Goal: Task Accomplishment & Management: Use online tool/utility

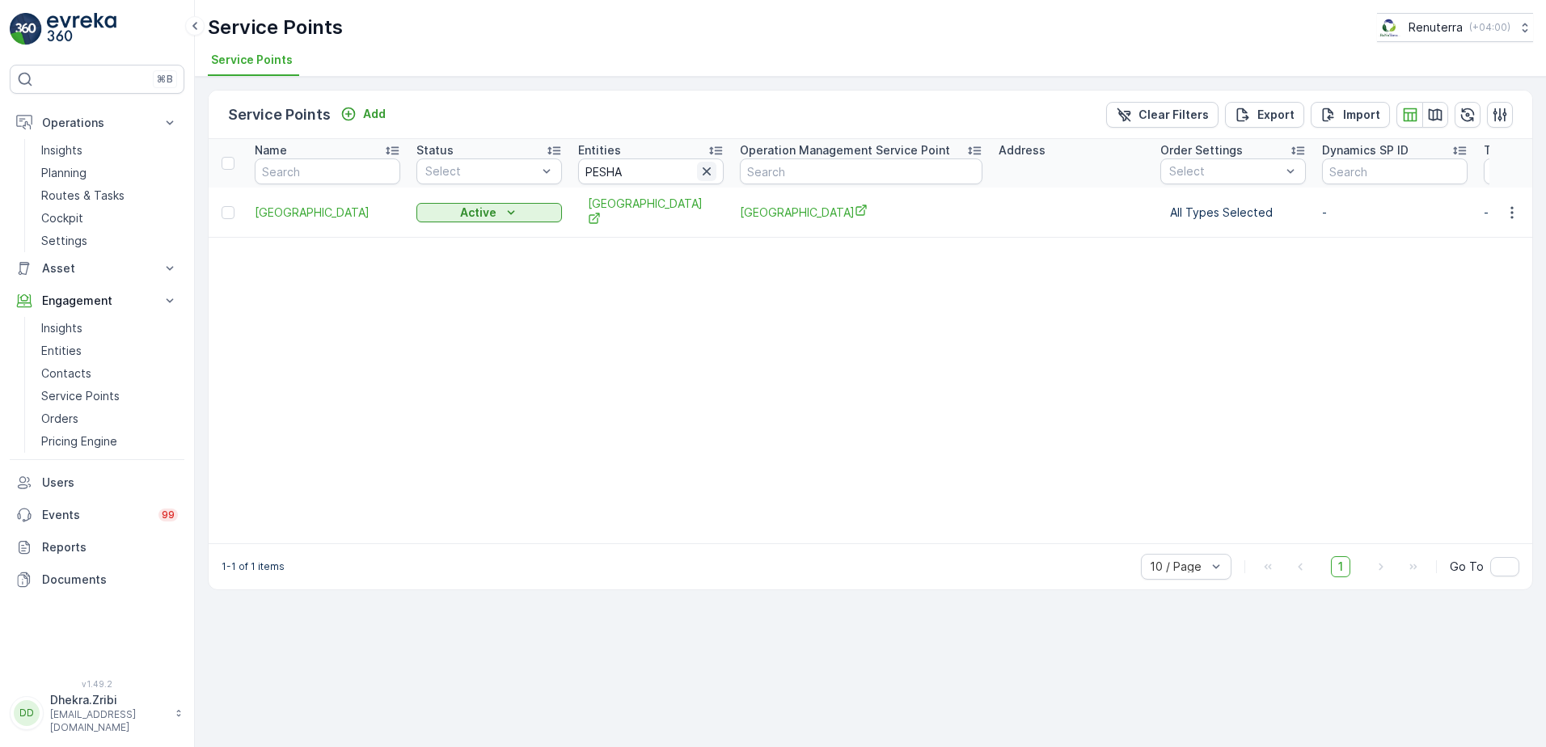
click at [711, 169] on icon "button" at bounding box center [707, 171] width 16 height 16
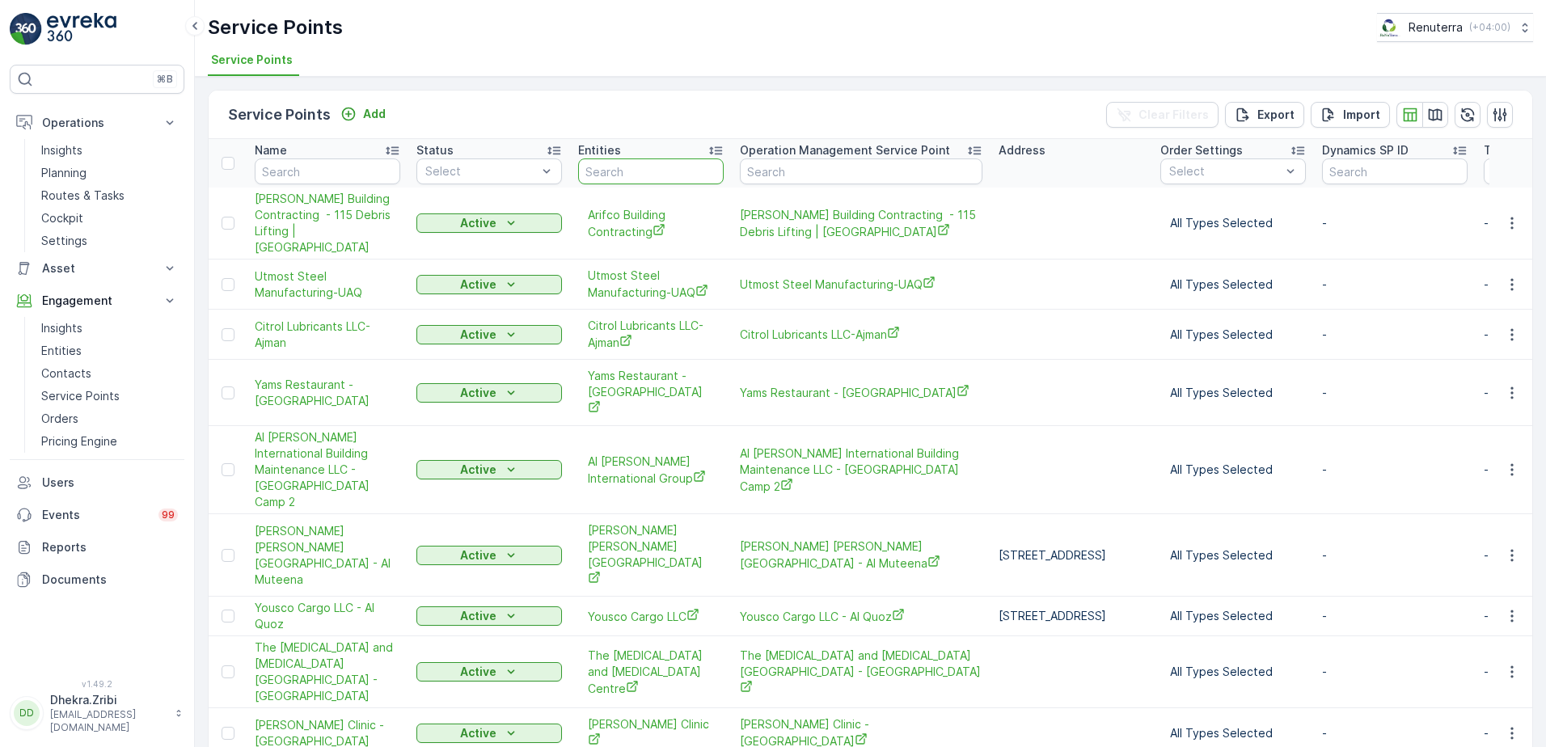
click at [641, 169] on input "text" at bounding box center [651, 171] width 146 height 26
type input "Emirates"
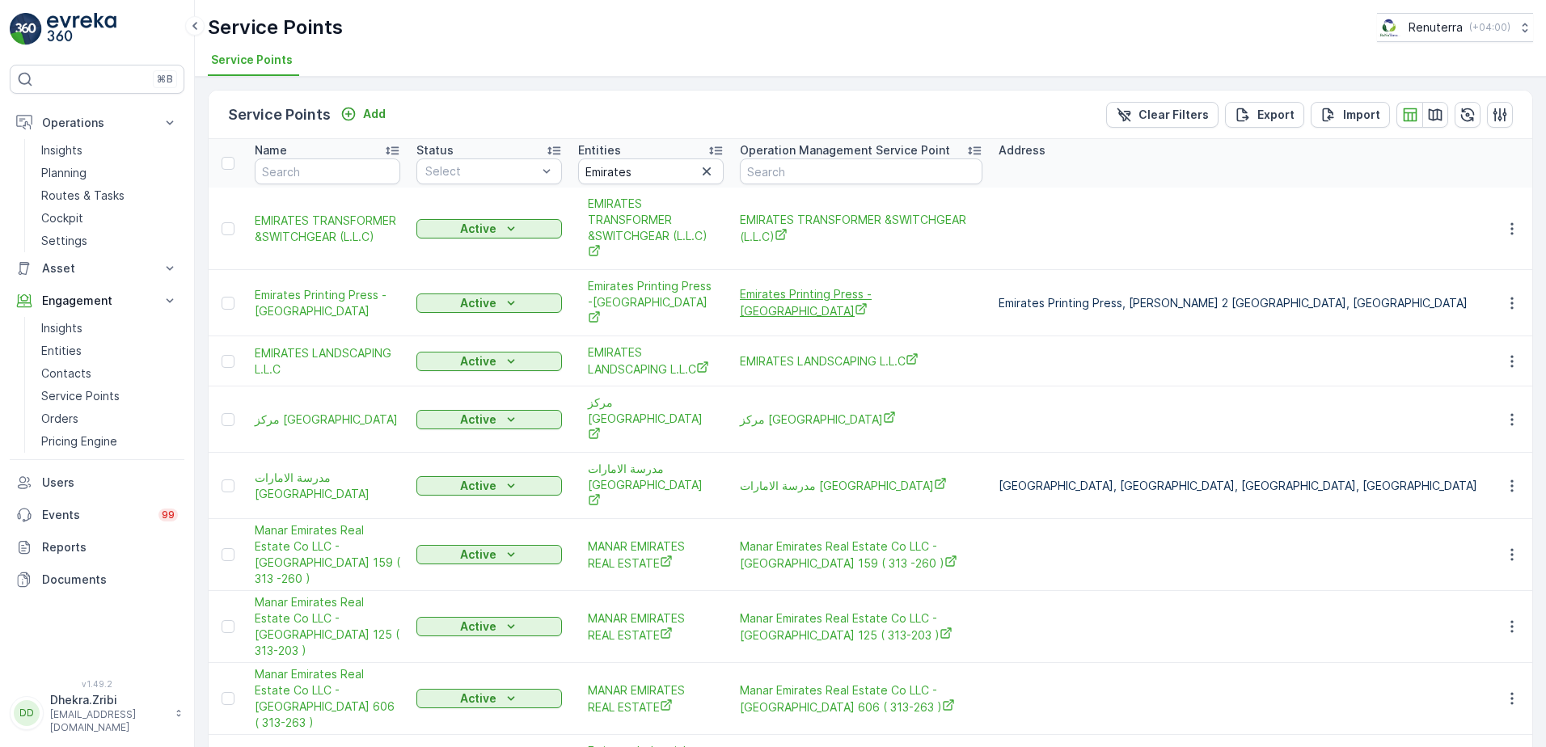
click at [771, 299] on span "Emirates Printing Press -[GEOGRAPHIC_DATA]" at bounding box center [861, 302] width 243 height 33
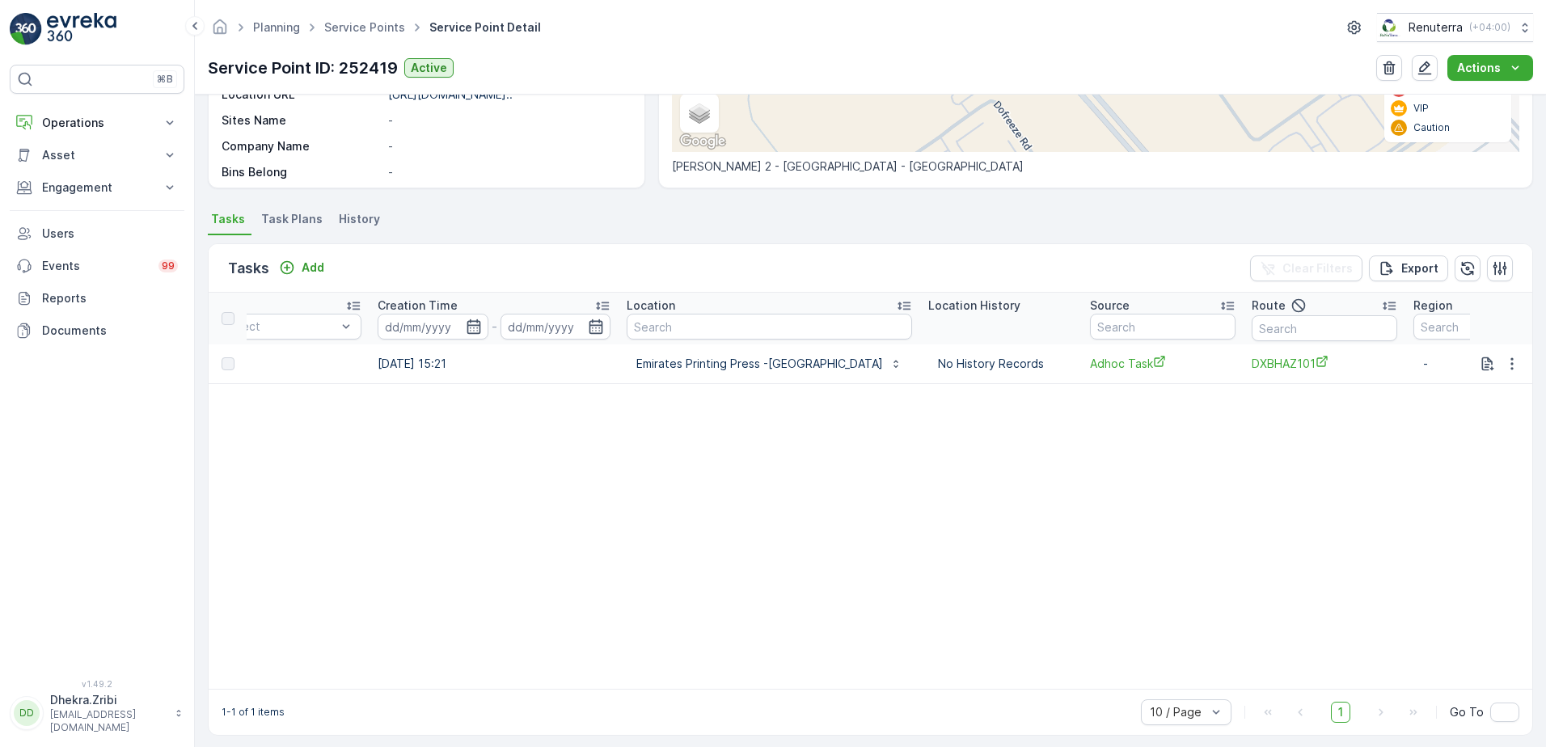
scroll to position [0, 1199]
click at [1516, 366] on button "button" at bounding box center [1512, 363] width 29 height 19
click at [1489, 393] on span "See More Details" at bounding box center [1503, 390] width 94 height 16
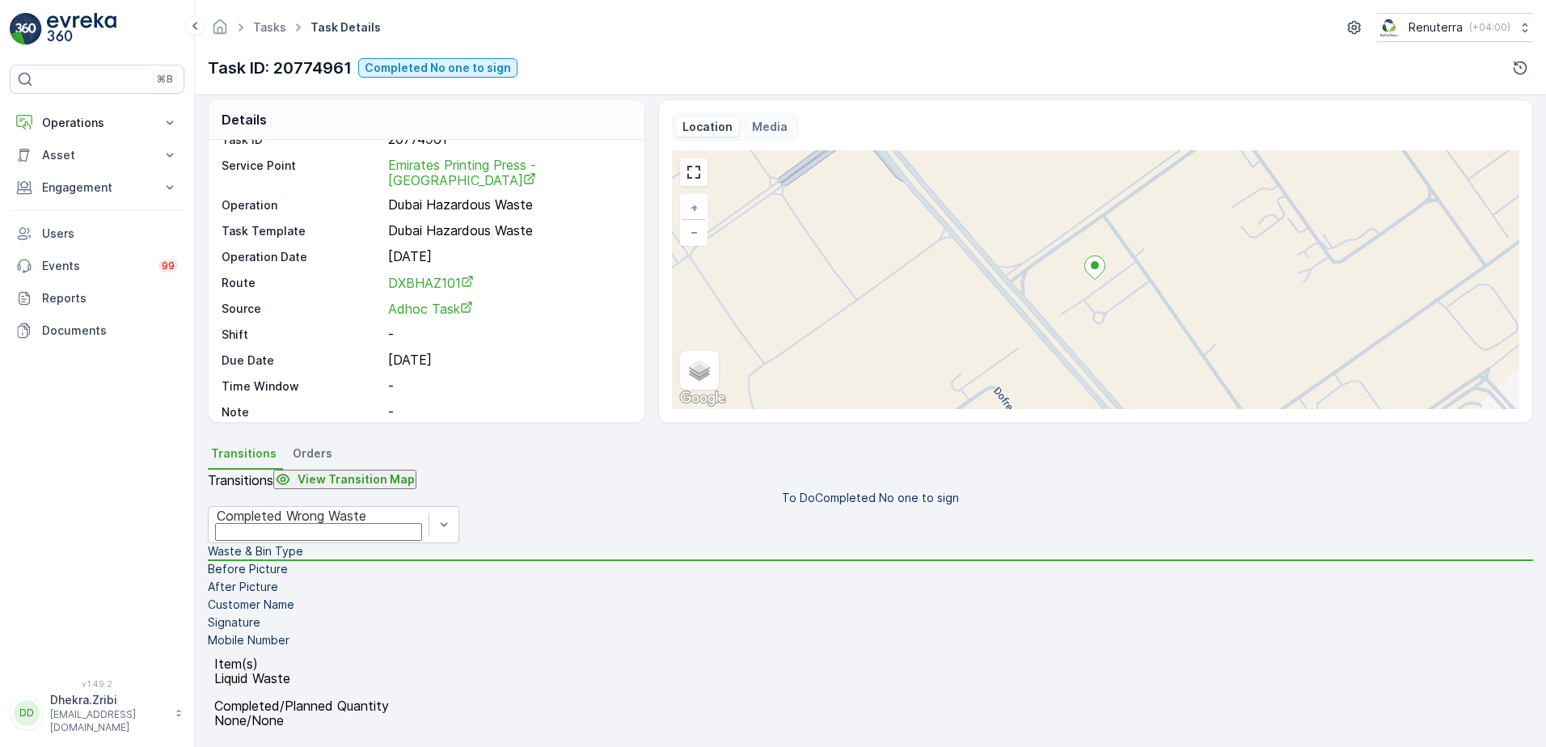
scroll to position [273, 0]
click at [197, 25] on icon at bounding box center [195, 25] width 18 height 19
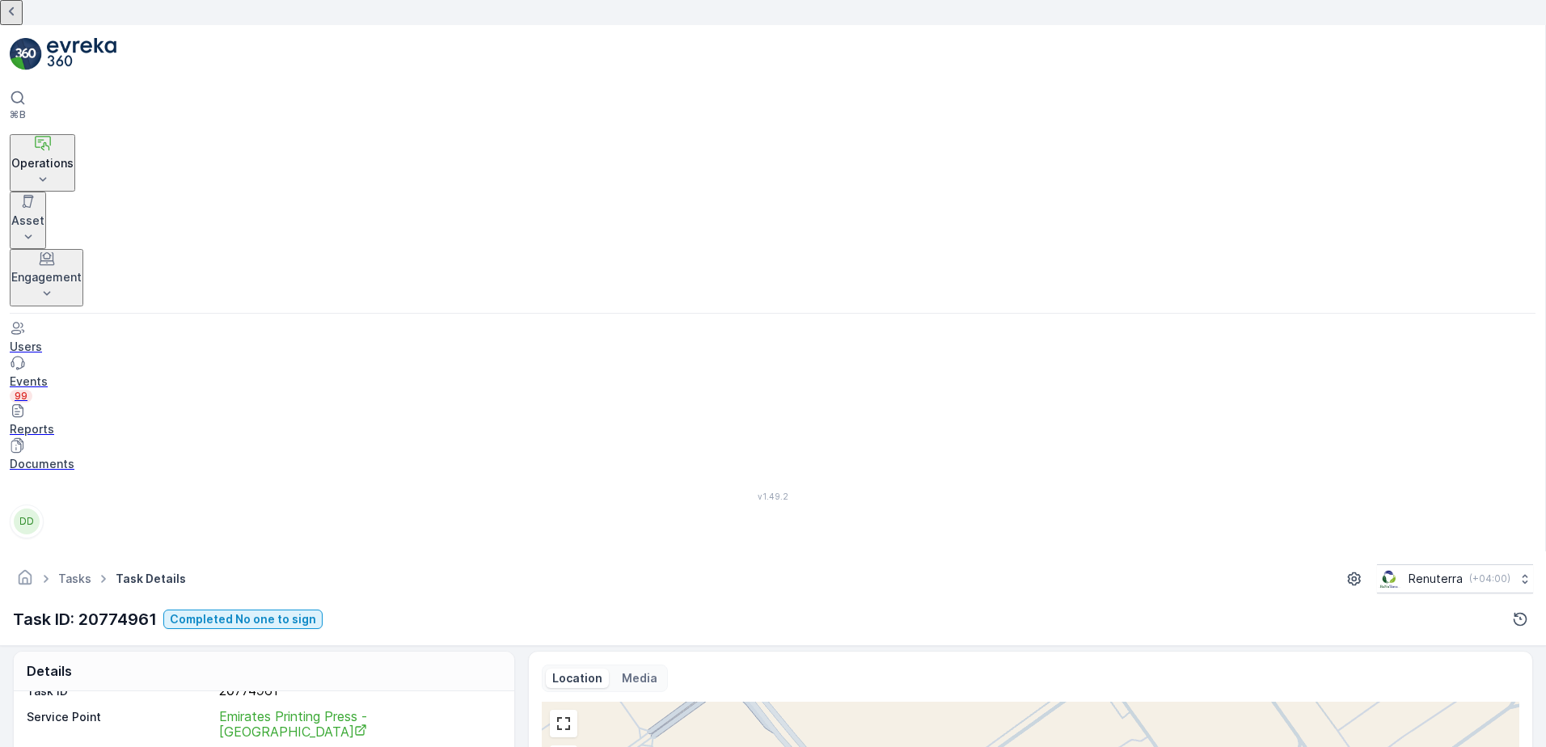
click at [14, 16] on icon at bounding box center [11, 11] width 5 height 9
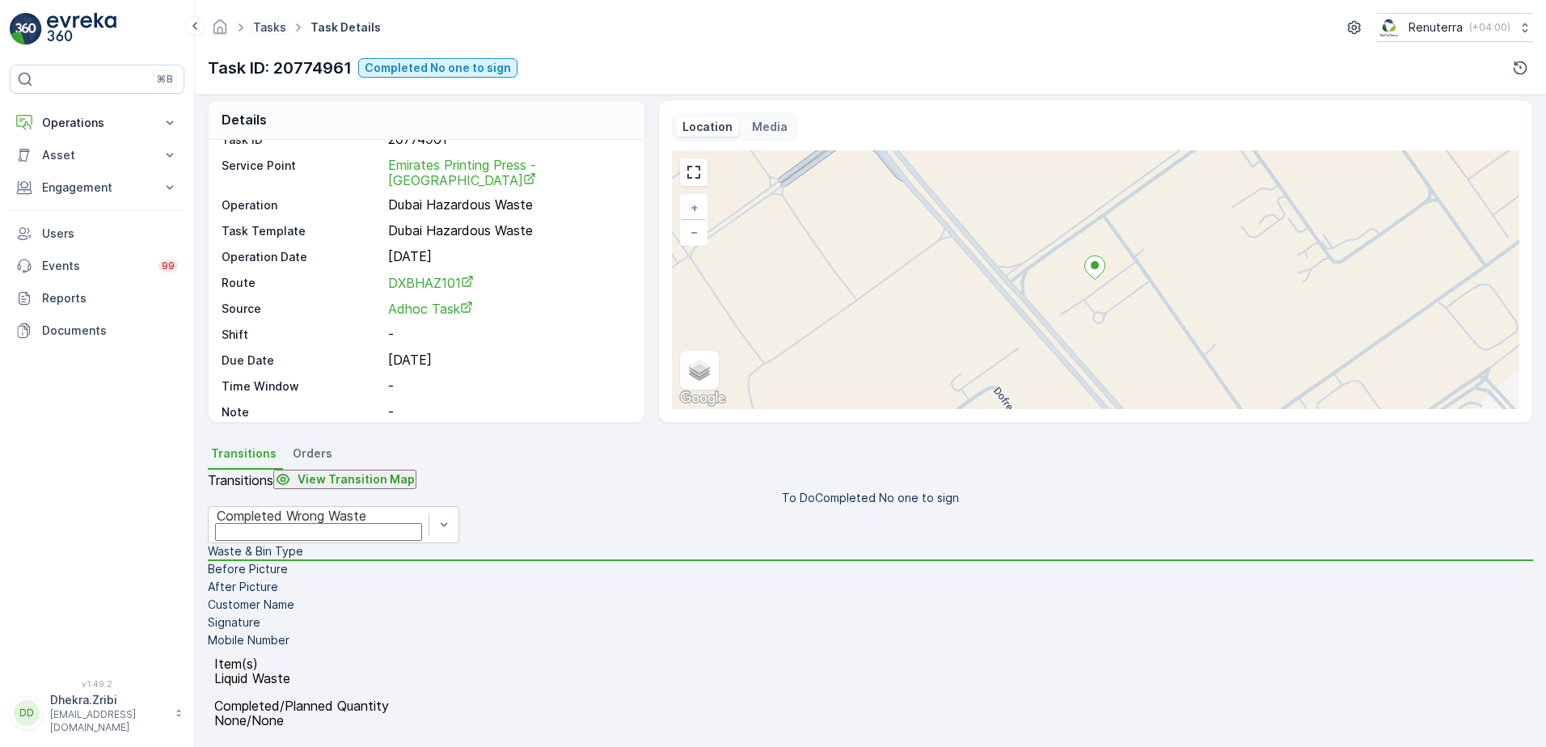
click at [269, 25] on link "Tasks" at bounding box center [269, 27] width 33 height 14
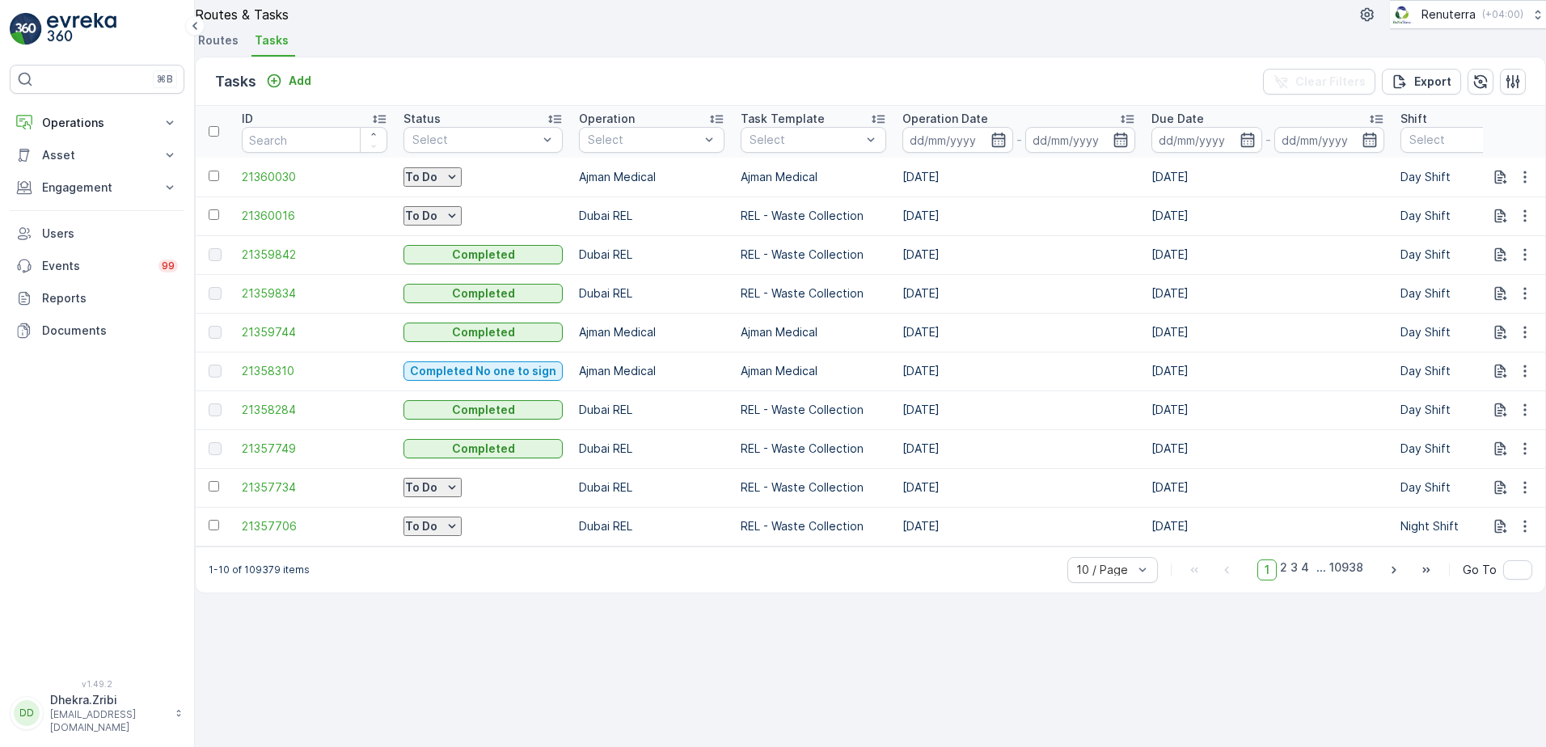
click at [233, 49] on span "Routes" at bounding box center [218, 40] width 40 height 16
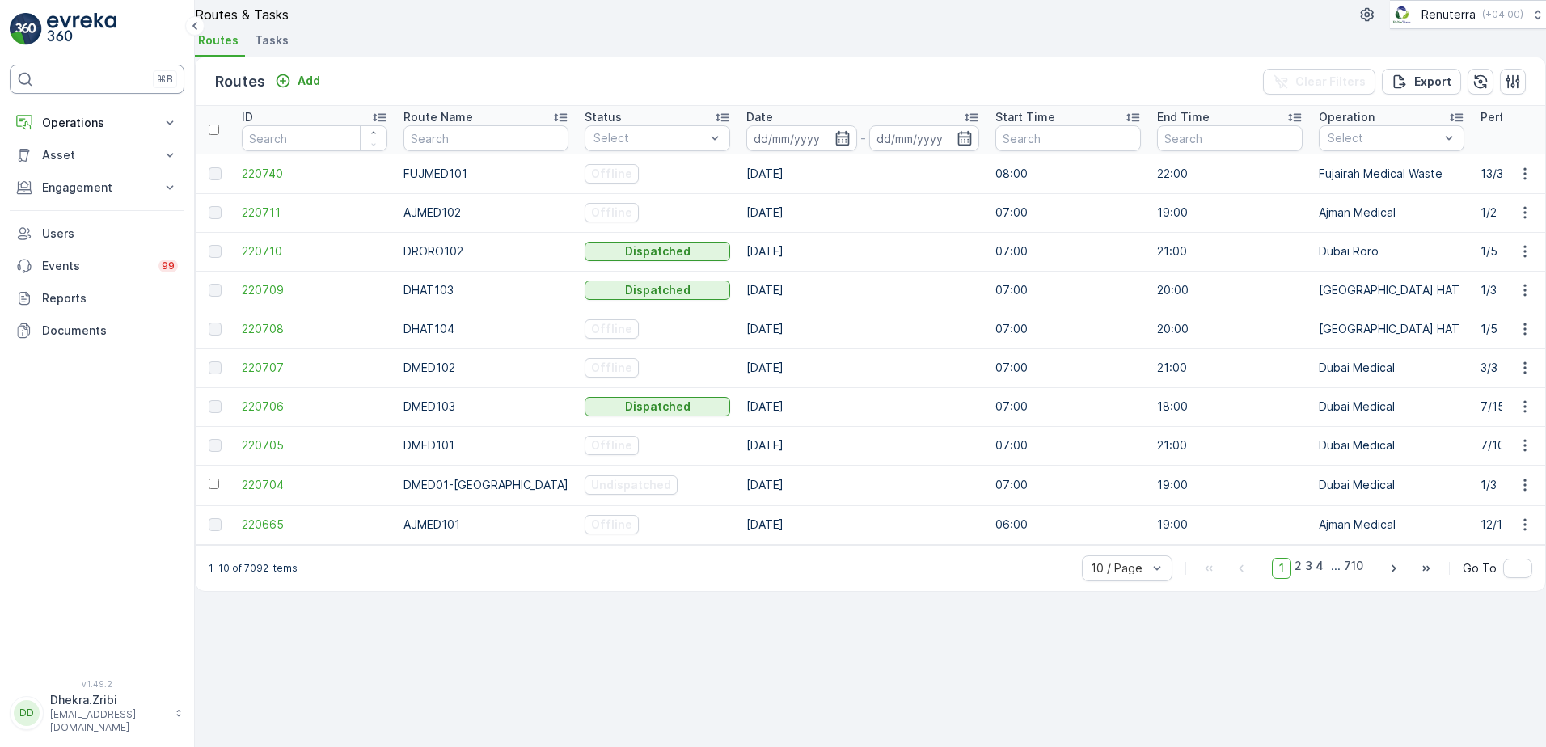
click at [101, 77] on div "⌘B" at bounding box center [97, 79] width 175 height 29
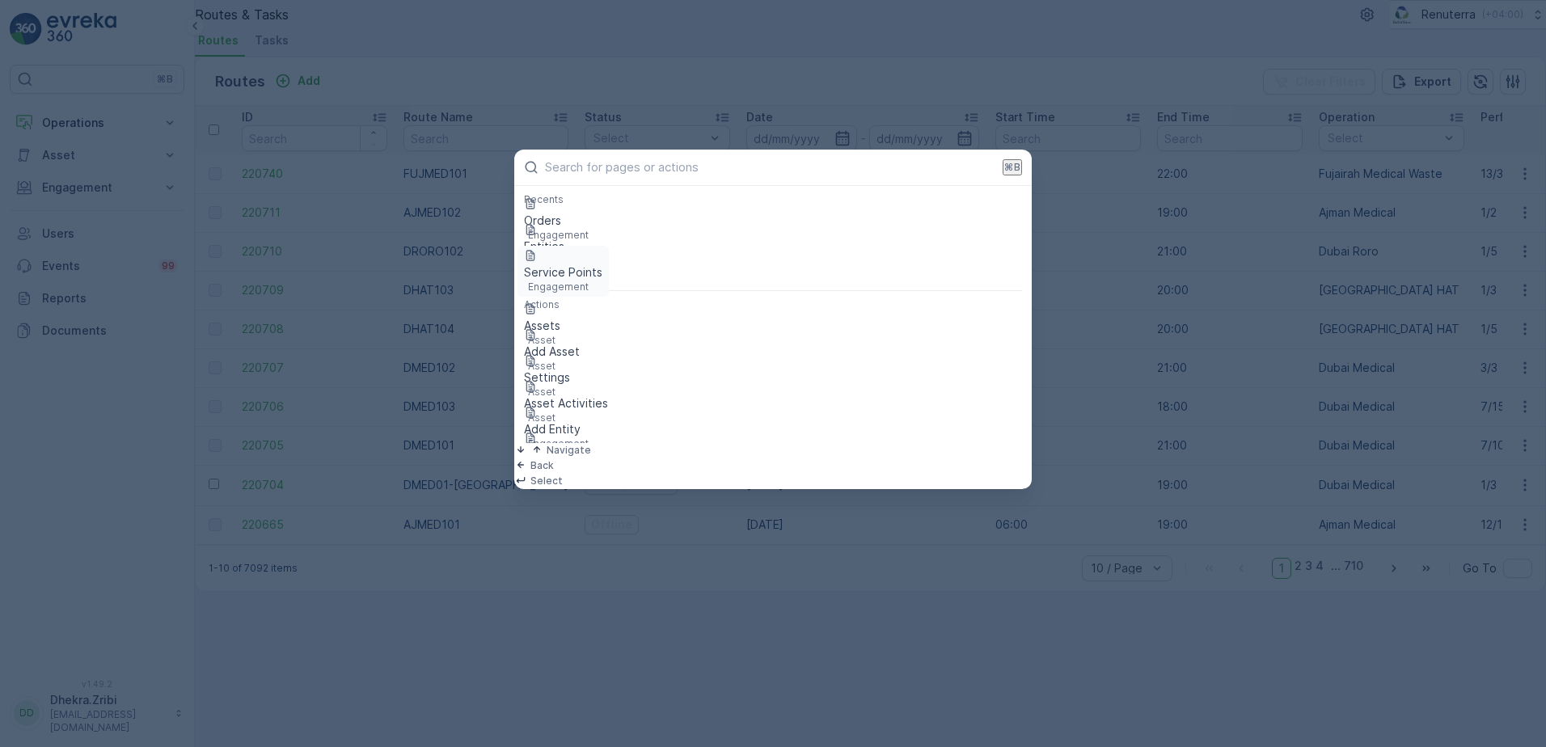
click at [573, 270] on p "Service Points" at bounding box center [563, 272] width 78 height 16
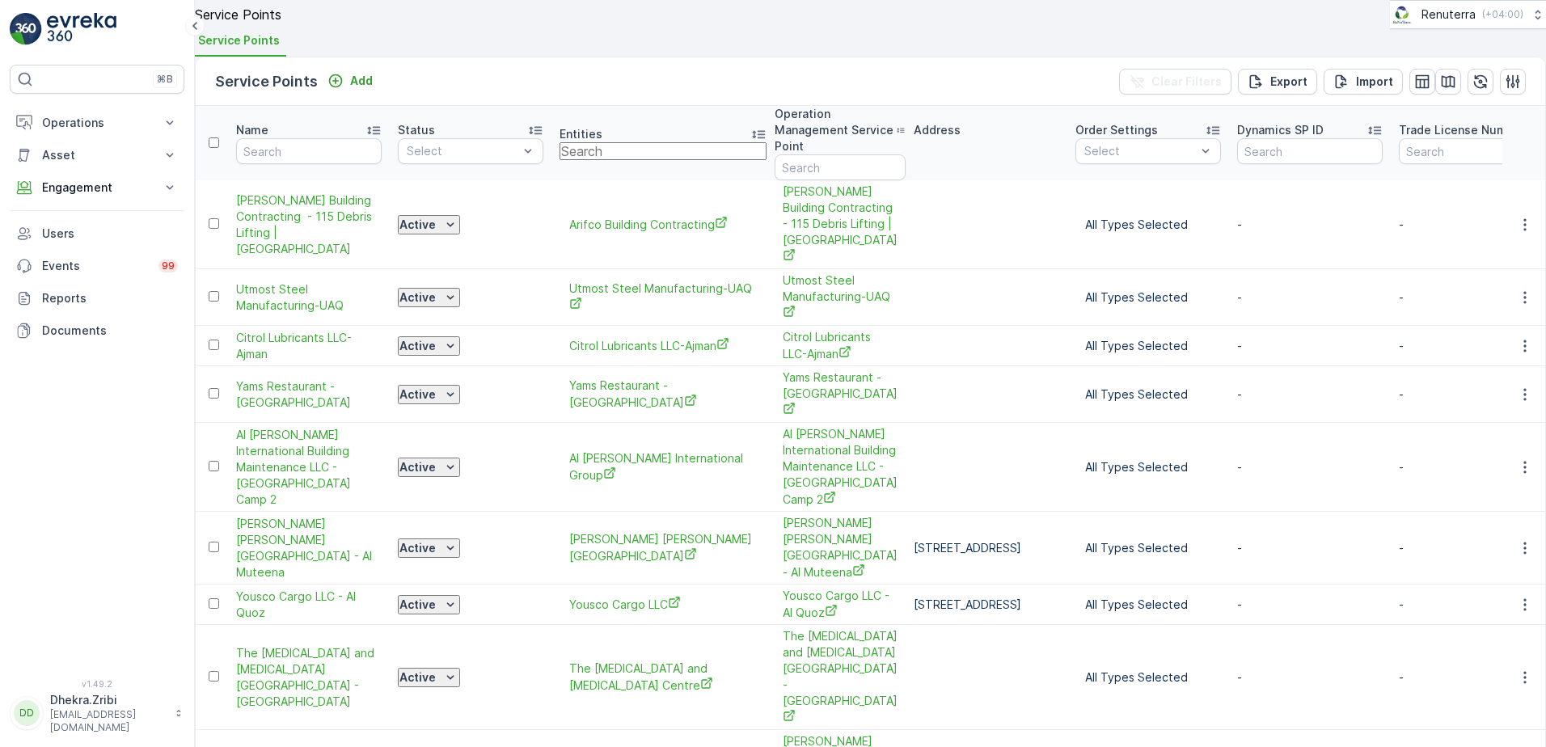
click at [654, 160] on input "text" at bounding box center [663, 151] width 207 height 18
type input "emirate"
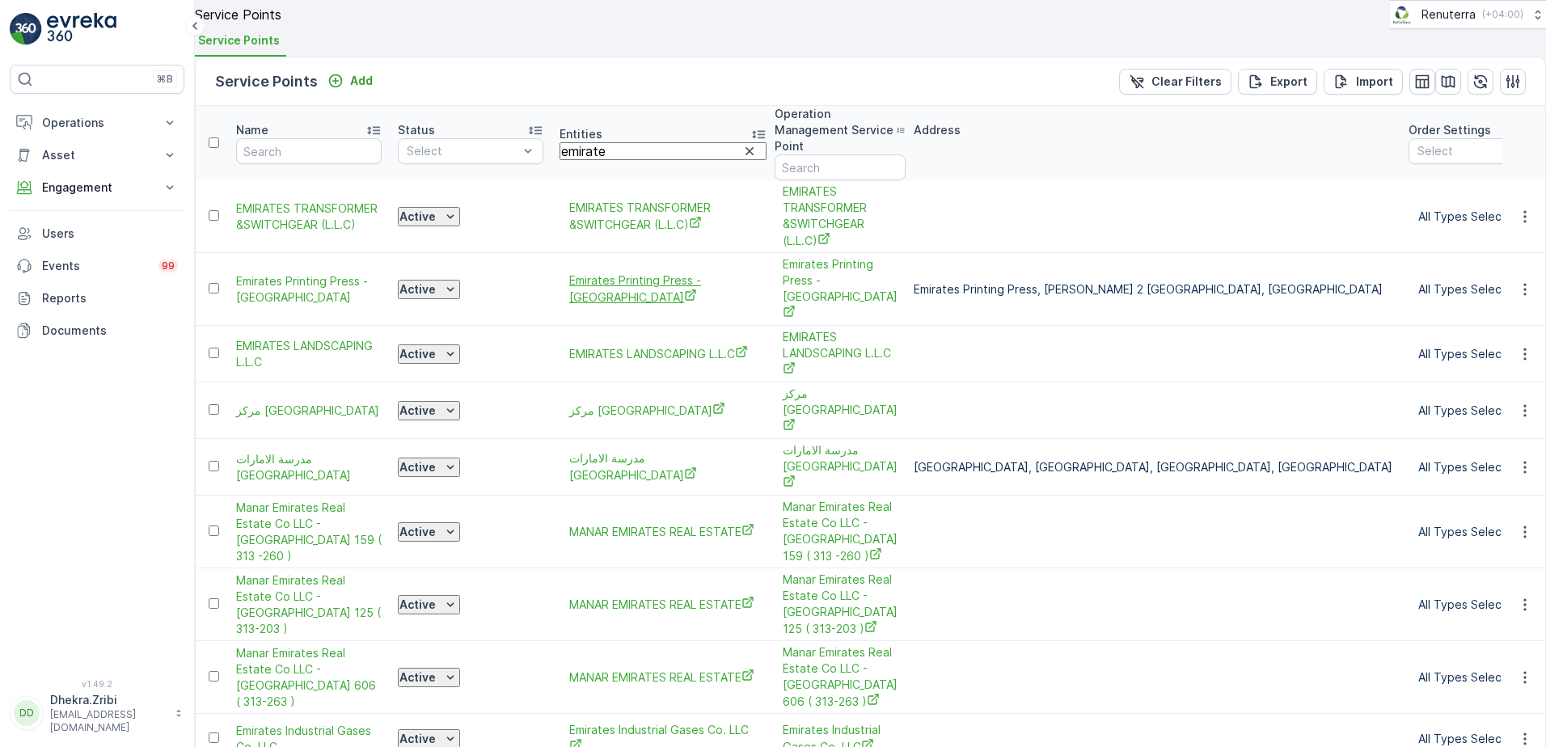
click at [663, 290] on span "Emirates Printing Press -[GEOGRAPHIC_DATA]" at bounding box center [663, 289] width 188 height 33
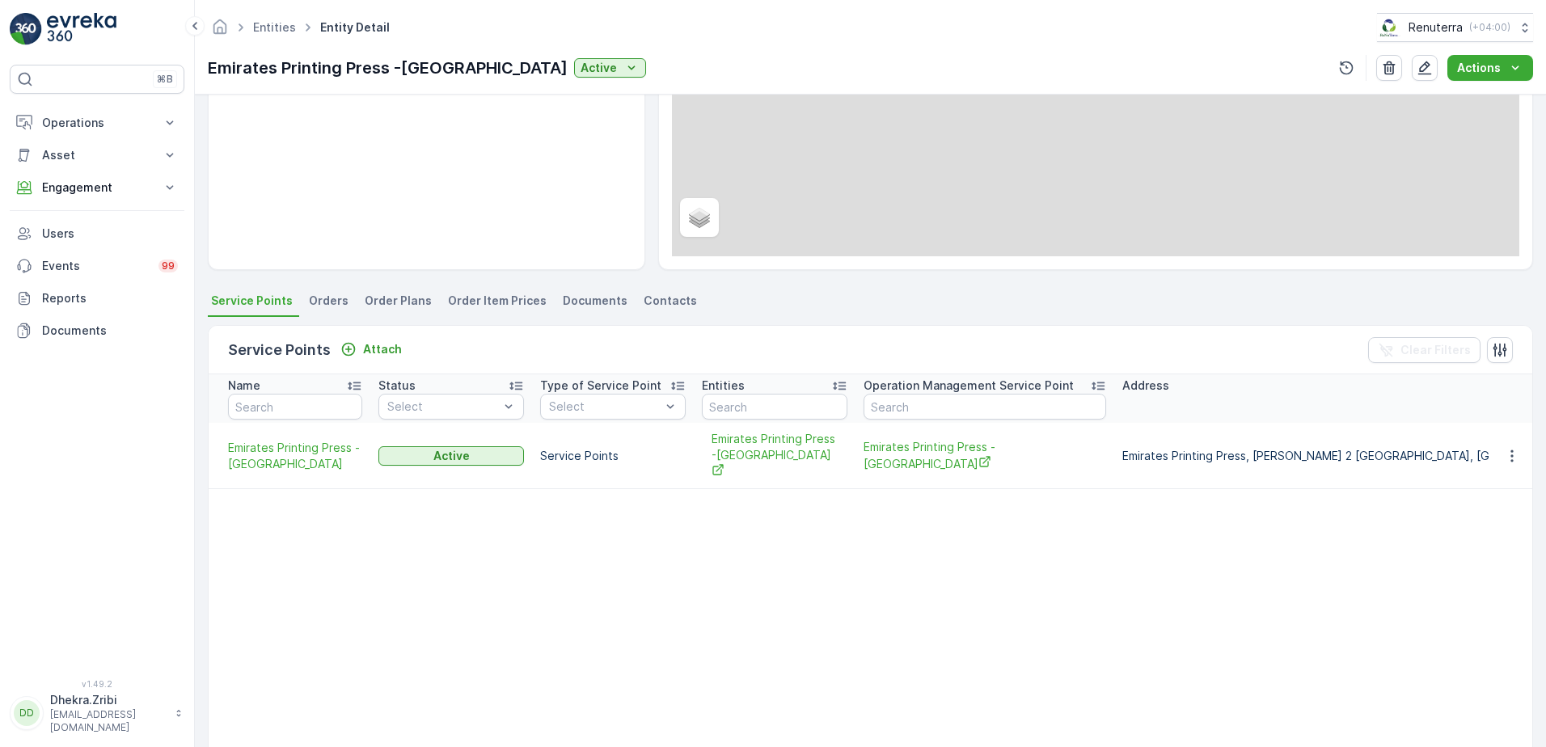
scroll to position [243, 0]
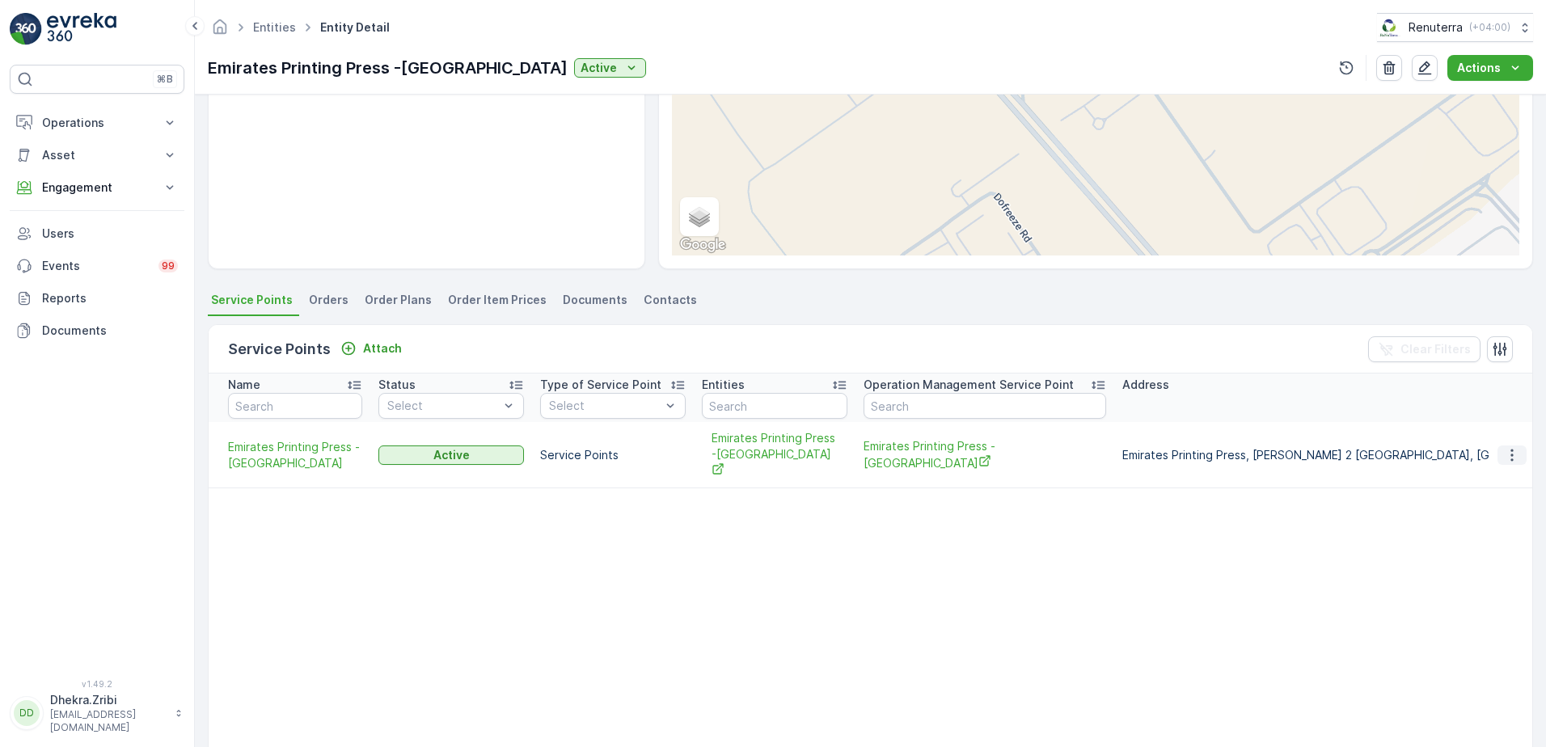
click at [1508, 449] on icon "button" at bounding box center [1512, 455] width 16 height 16
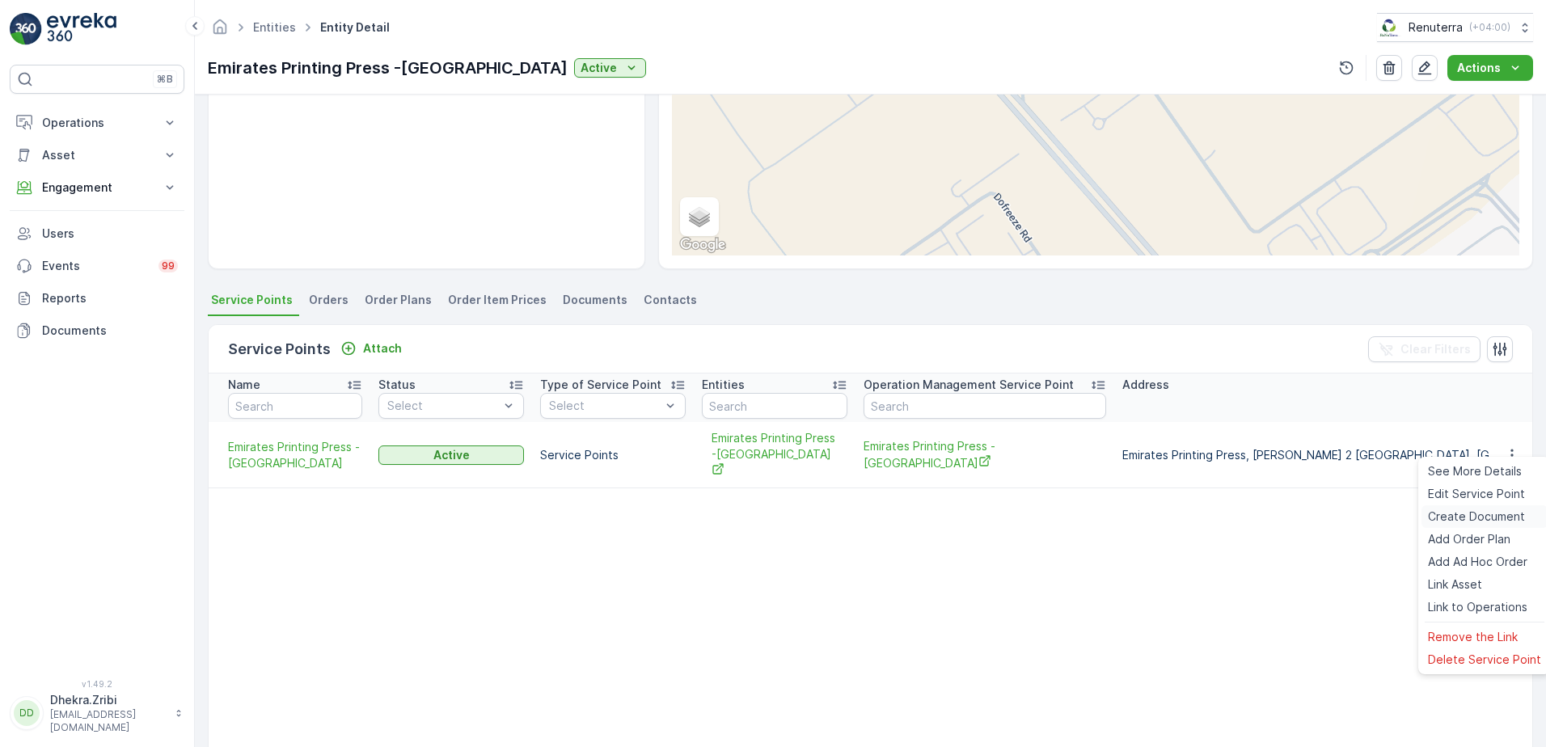
click at [1469, 518] on span "Create Document" at bounding box center [1476, 517] width 97 height 16
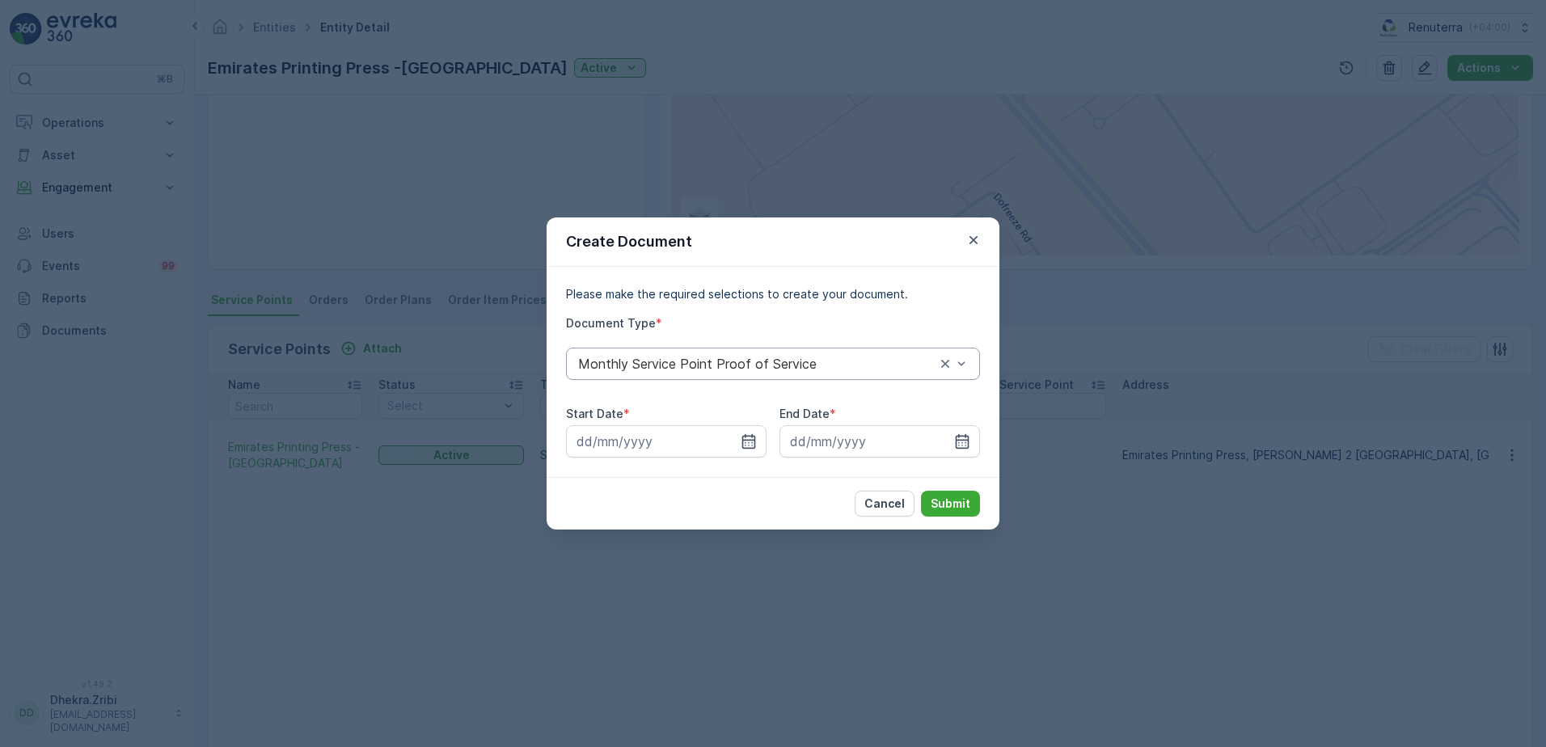
click at [970, 366] on div "Monthly Service Point Proof of Service" at bounding box center [773, 364] width 414 height 32
click at [862, 398] on div "Monthly Service Point Proof of Service" at bounding box center [773, 403] width 395 height 15
click at [759, 447] on input at bounding box center [666, 441] width 201 height 32
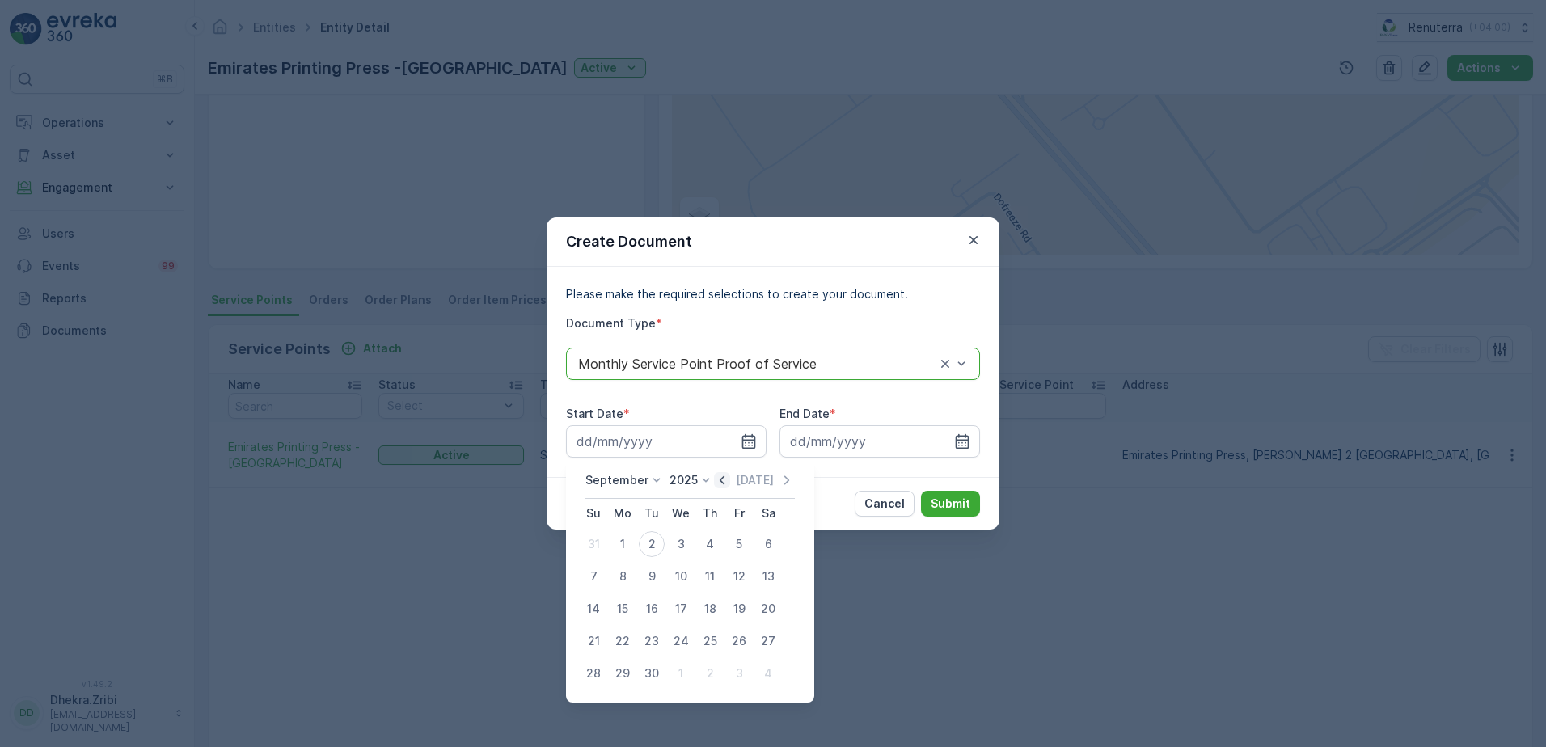
click at [721, 479] on icon "button" at bounding box center [722, 480] width 16 height 16
click at [736, 479] on p "[DATE]" at bounding box center [755, 480] width 38 height 16
click at [721, 479] on icon "button" at bounding box center [722, 480] width 16 height 16
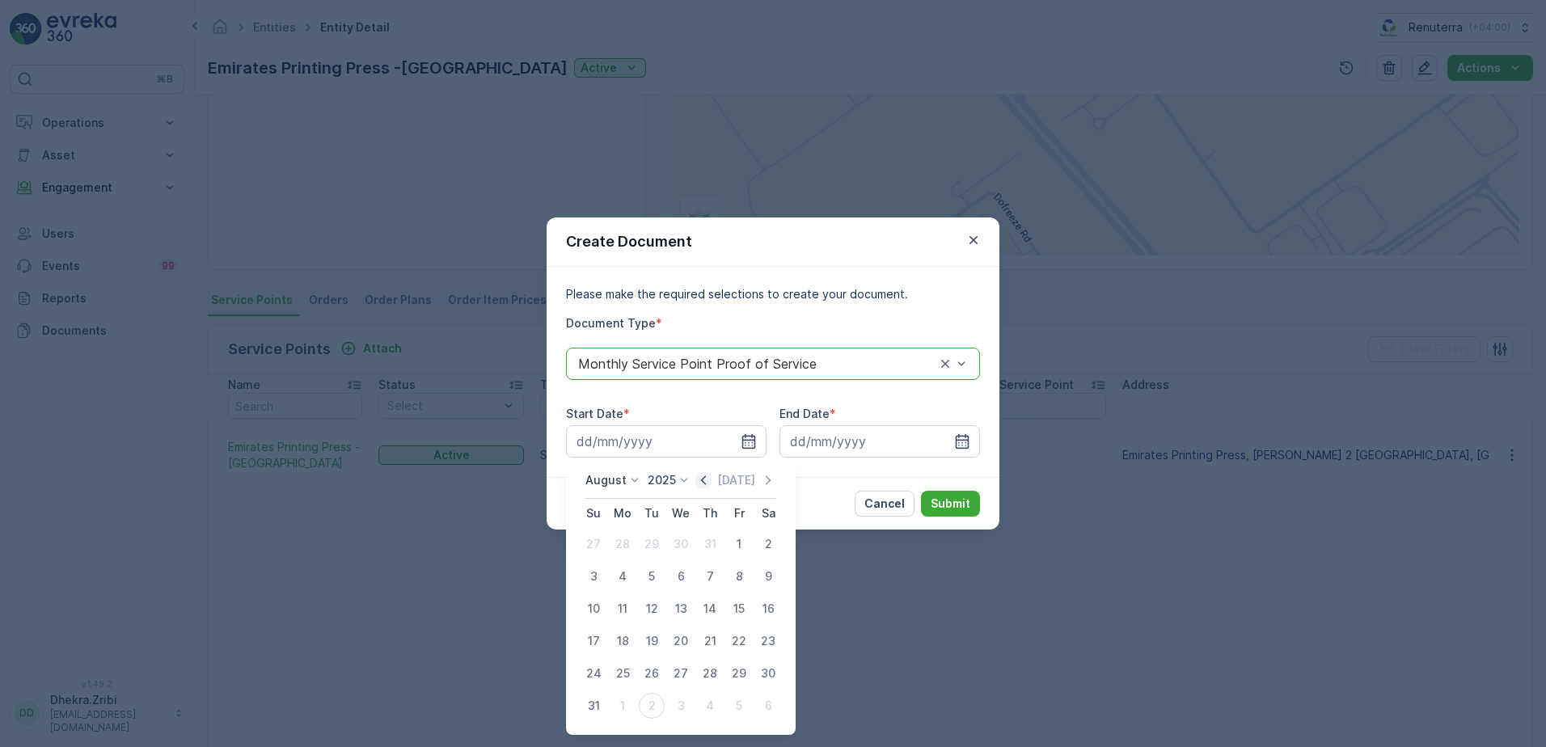
click at [721, 479] on p "[DATE]" at bounding box center [736, 480] width 38 height 16
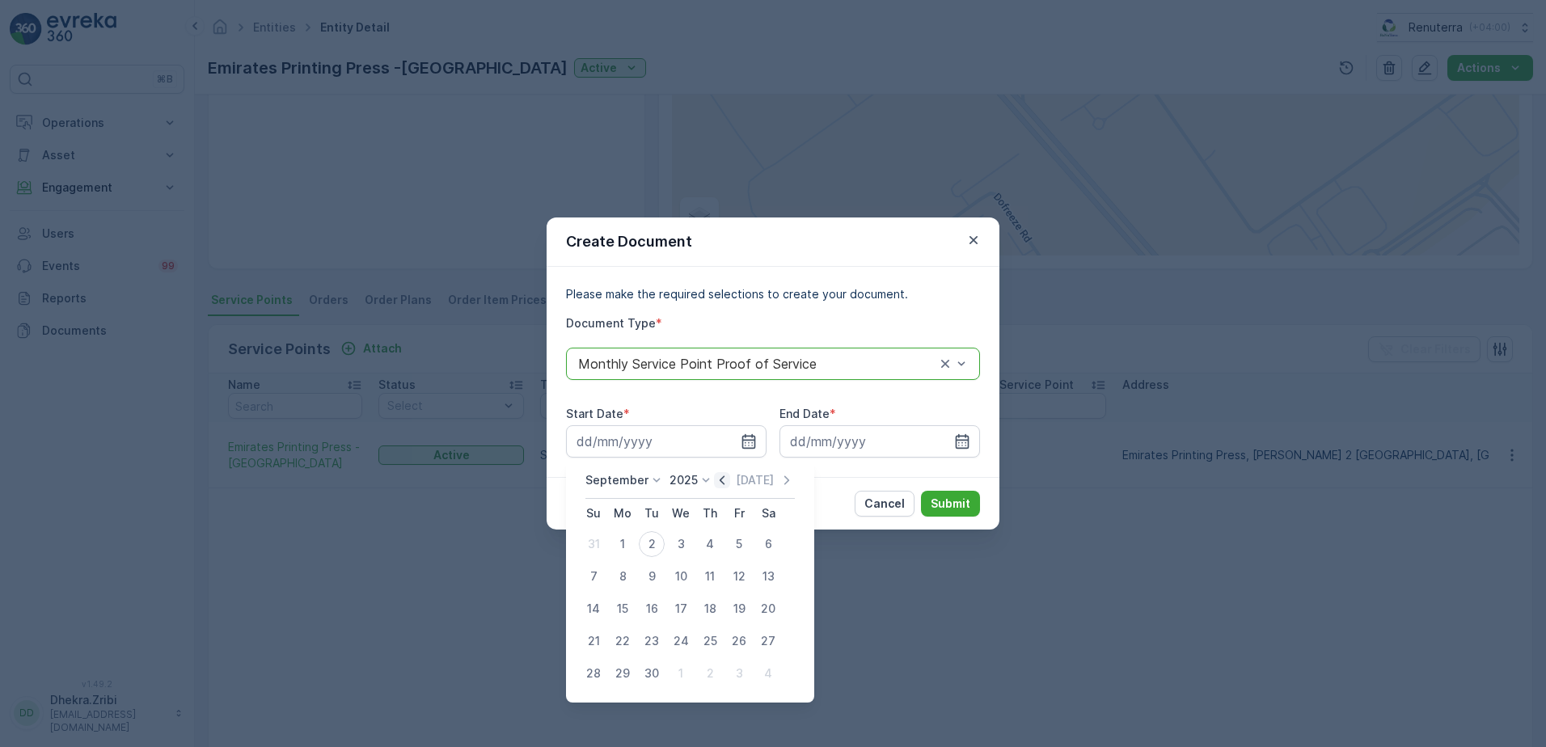
click at [721, 479] on icon "button" at bounding box center [722, 480] width 16 height 16
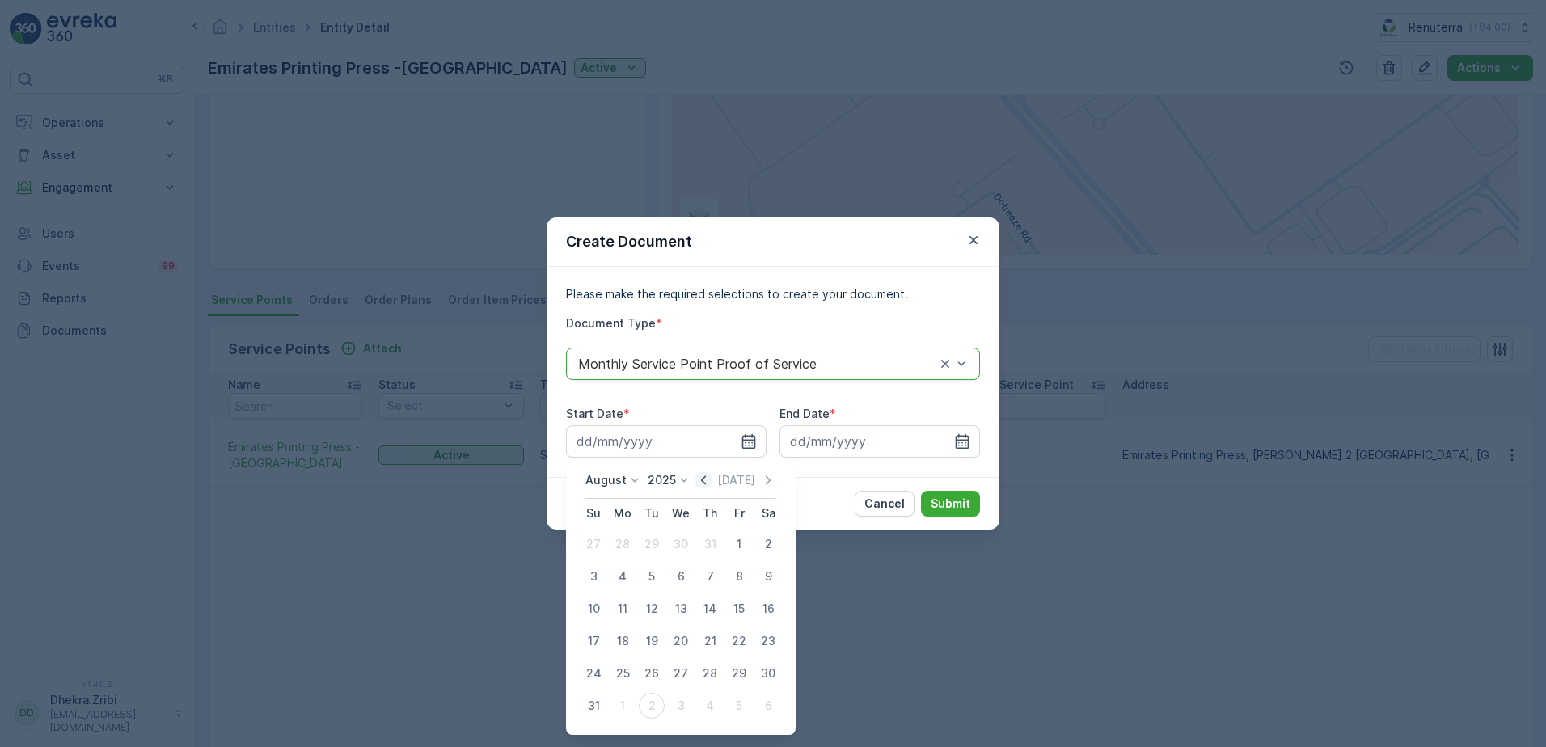
click at [721, 479] on p "[DATE]" at bounding box center [736, 480] width 38 height 16
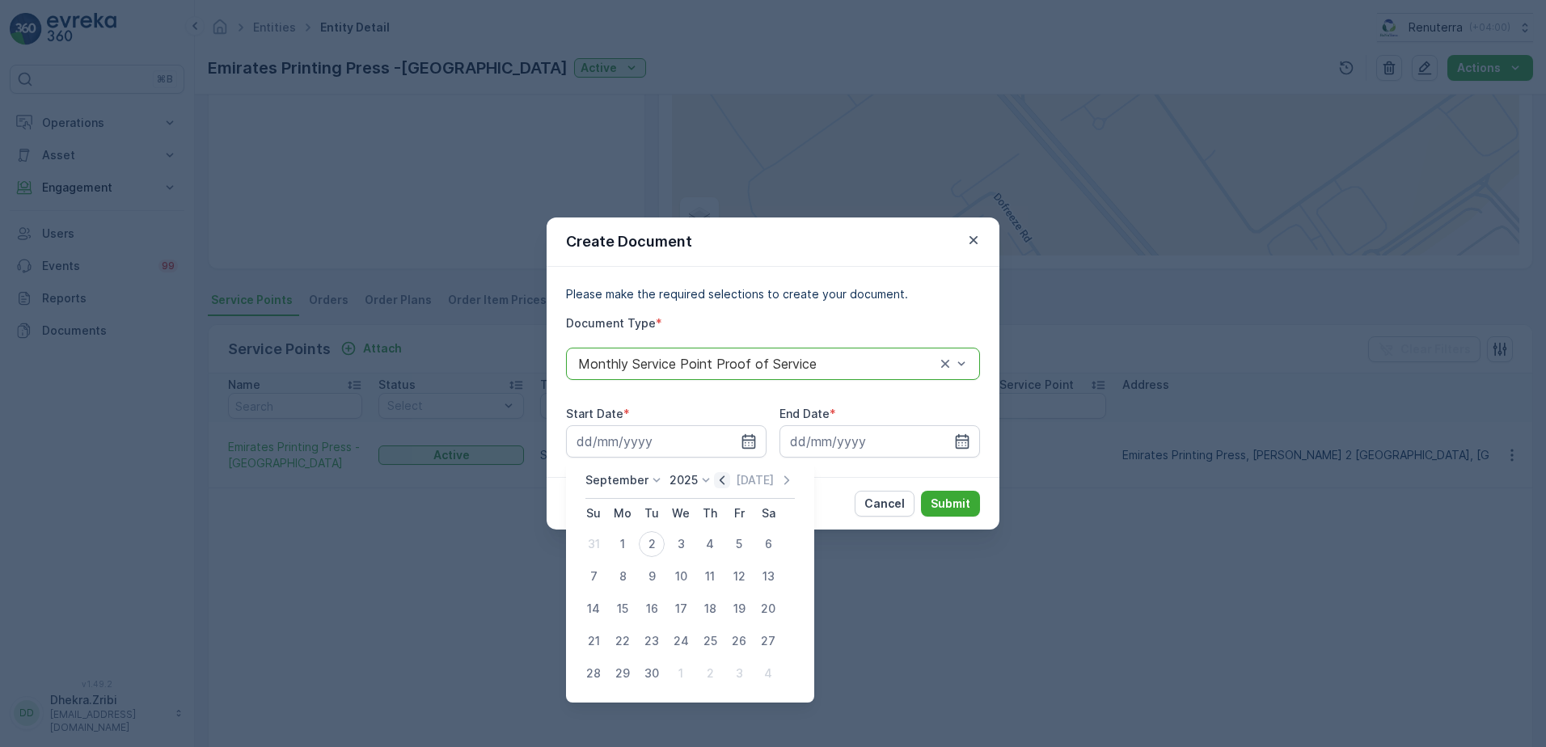
click at [721, 479] on icon "button" at bounding box center [722, 480] width 16 height 16
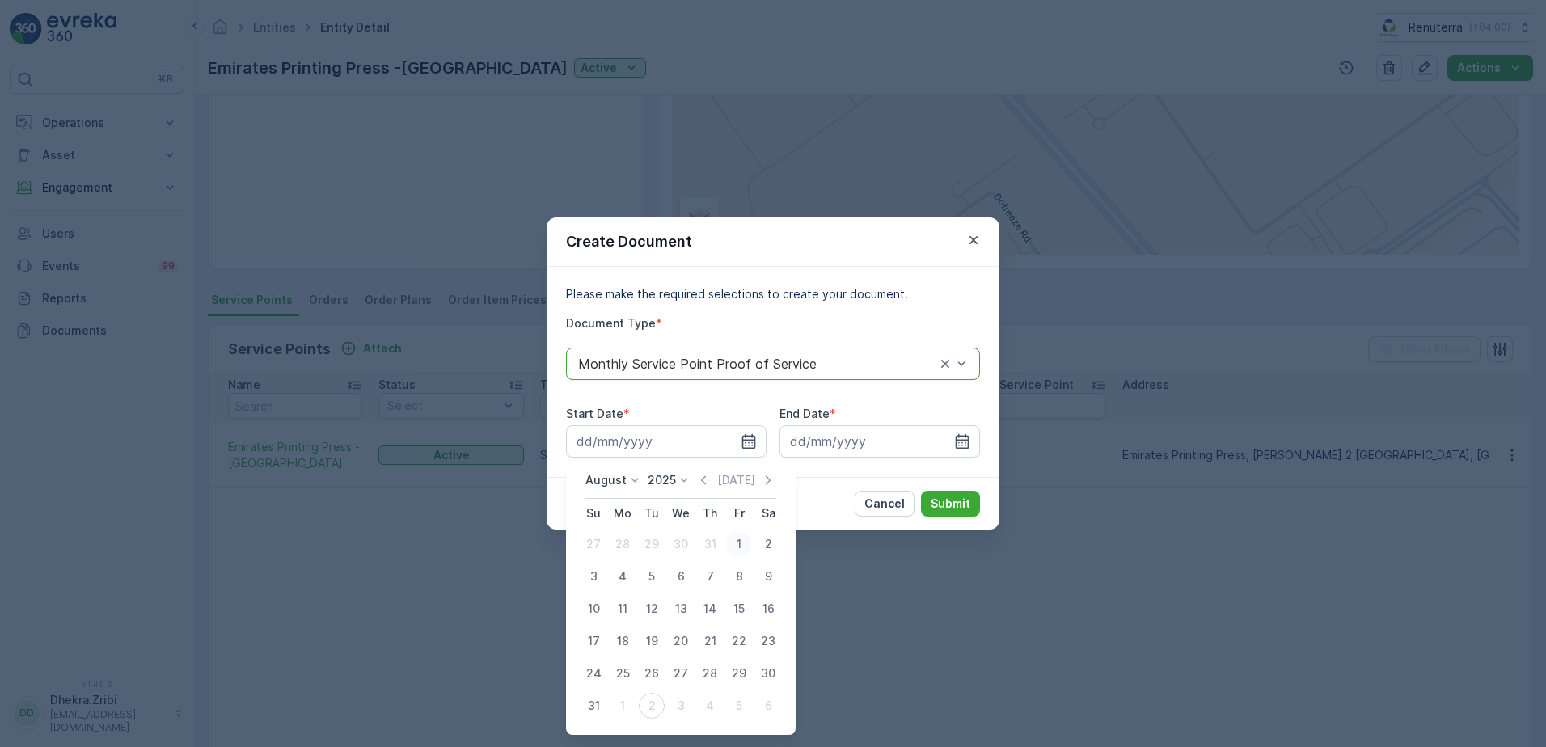
click at [737, 546] on div "1" at bounding box center [739, 544] width 26 height 26
type input "[DATE]"
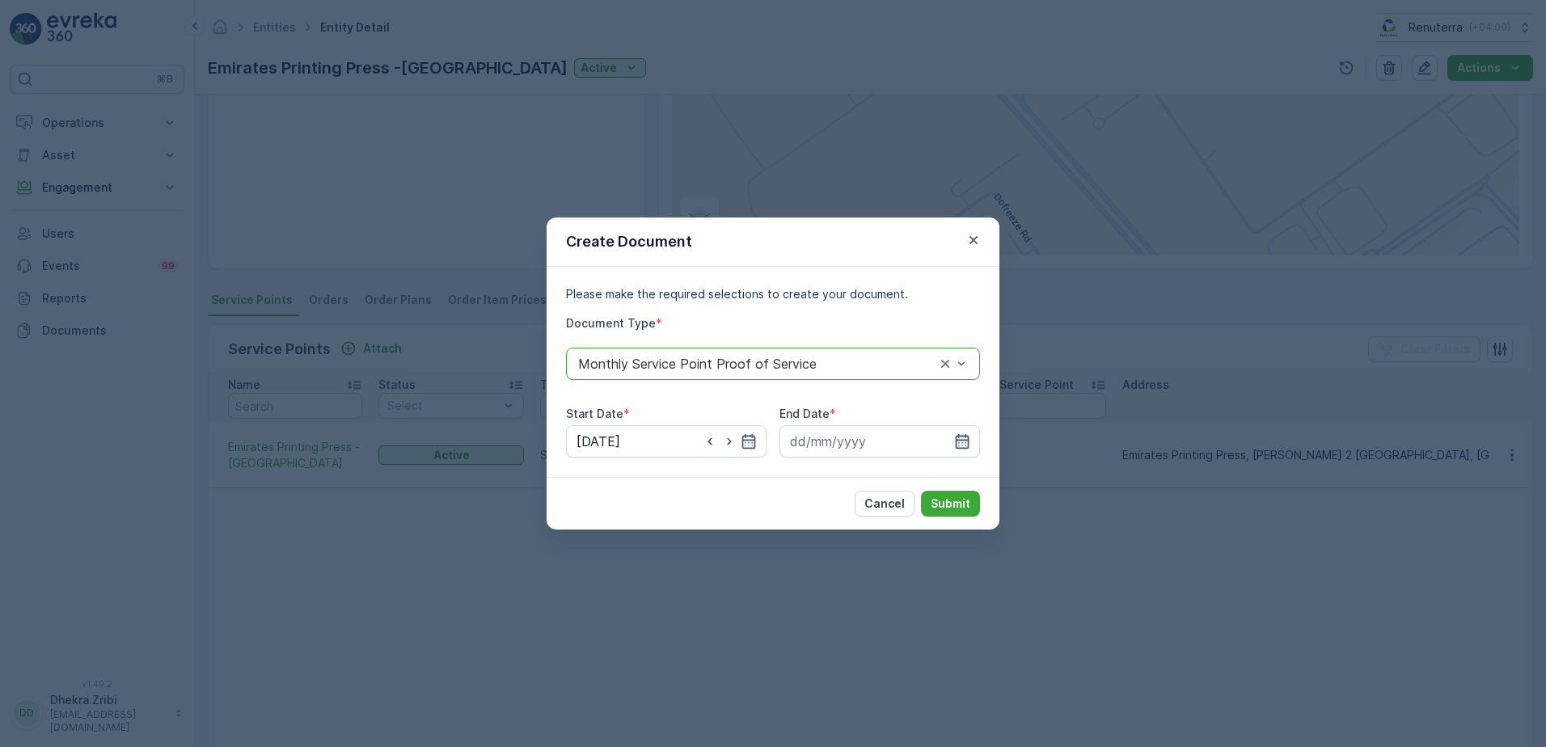
click at [969, 448] on icon "button" at bounding box center [962, 441] width 16 height 16
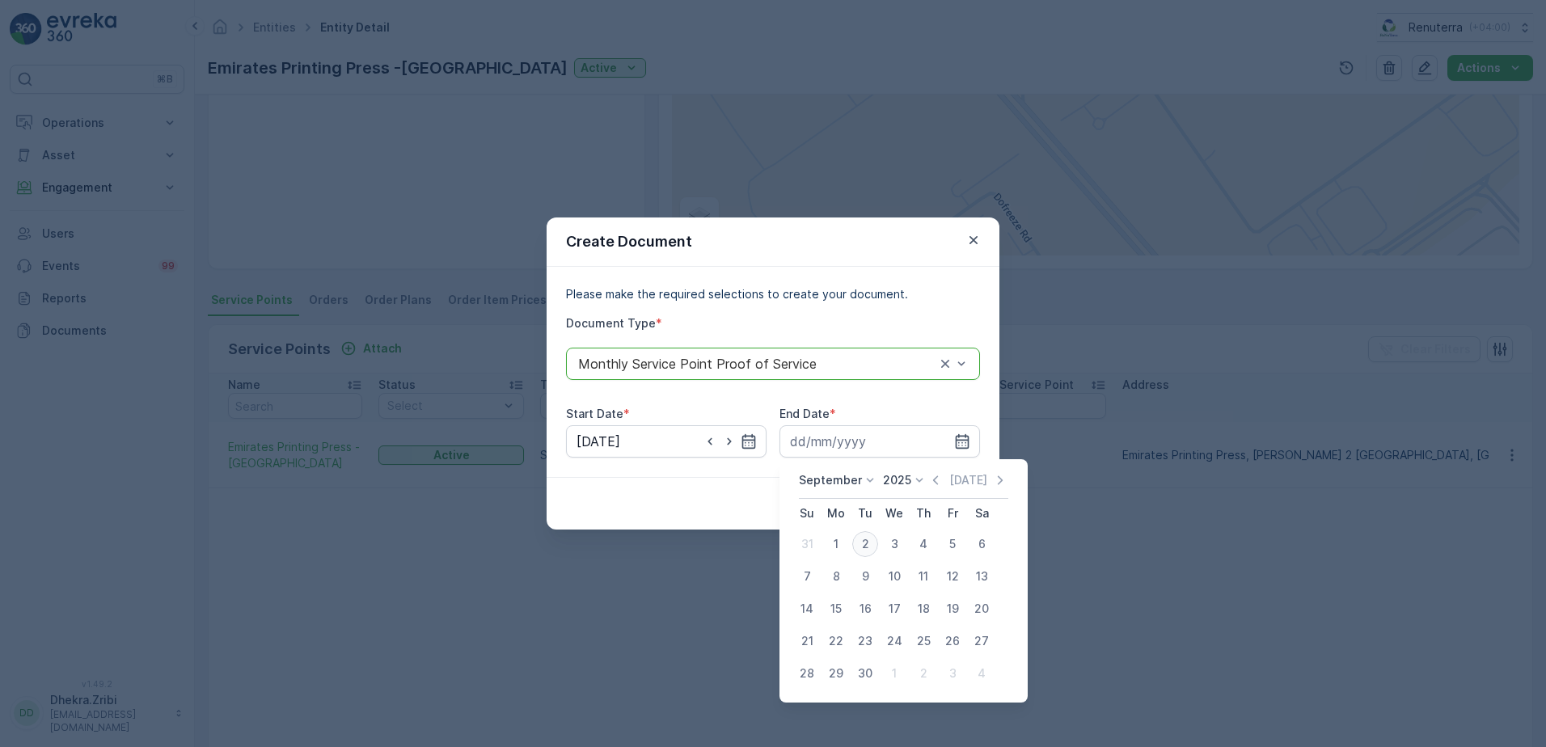
click at [863, 540] on div "2" at bounding box center [865, 544] width 26 height 26
type input "[DATE]"
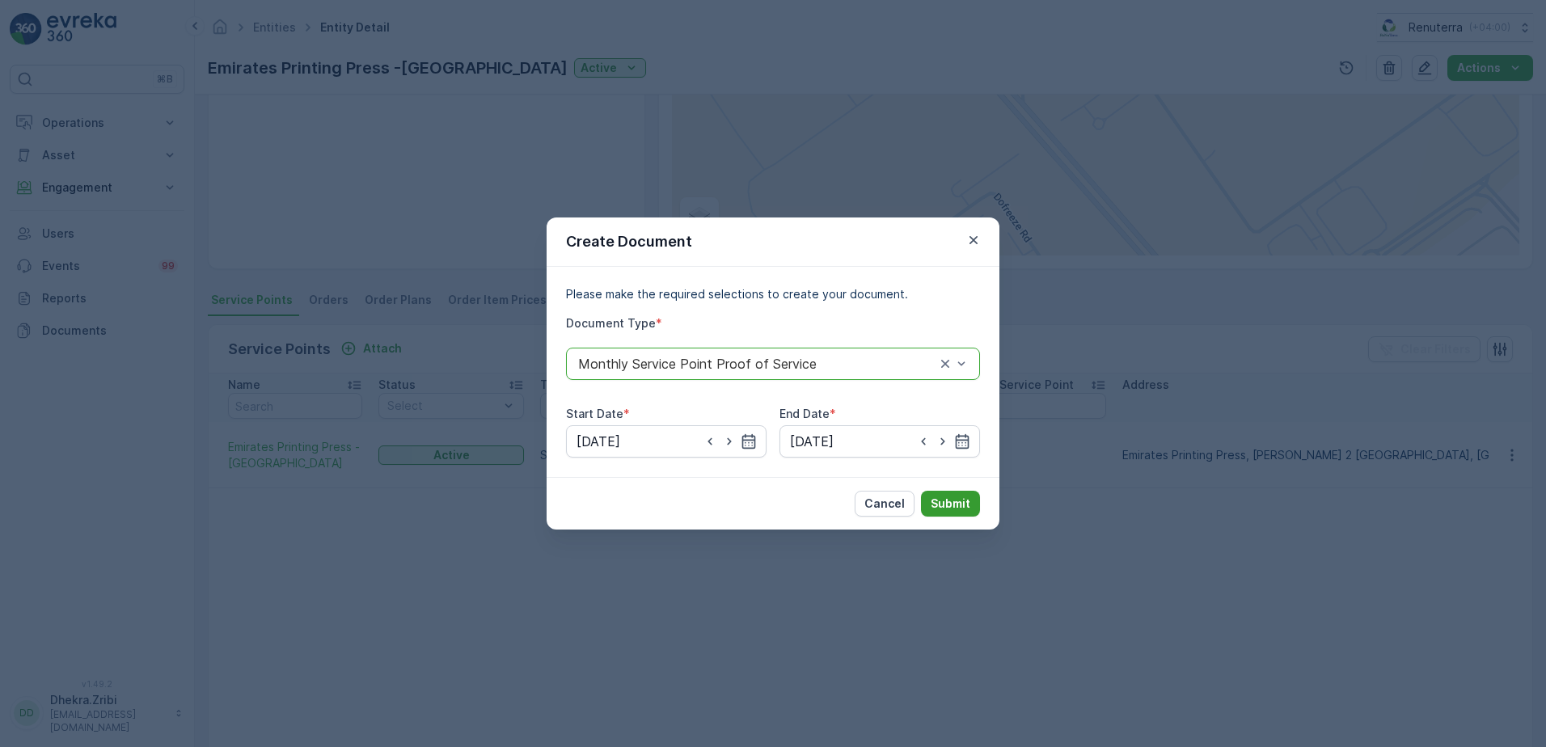
click at [936, 506] on p "Submit" at bounding box center [951, 504] width 40 height 16
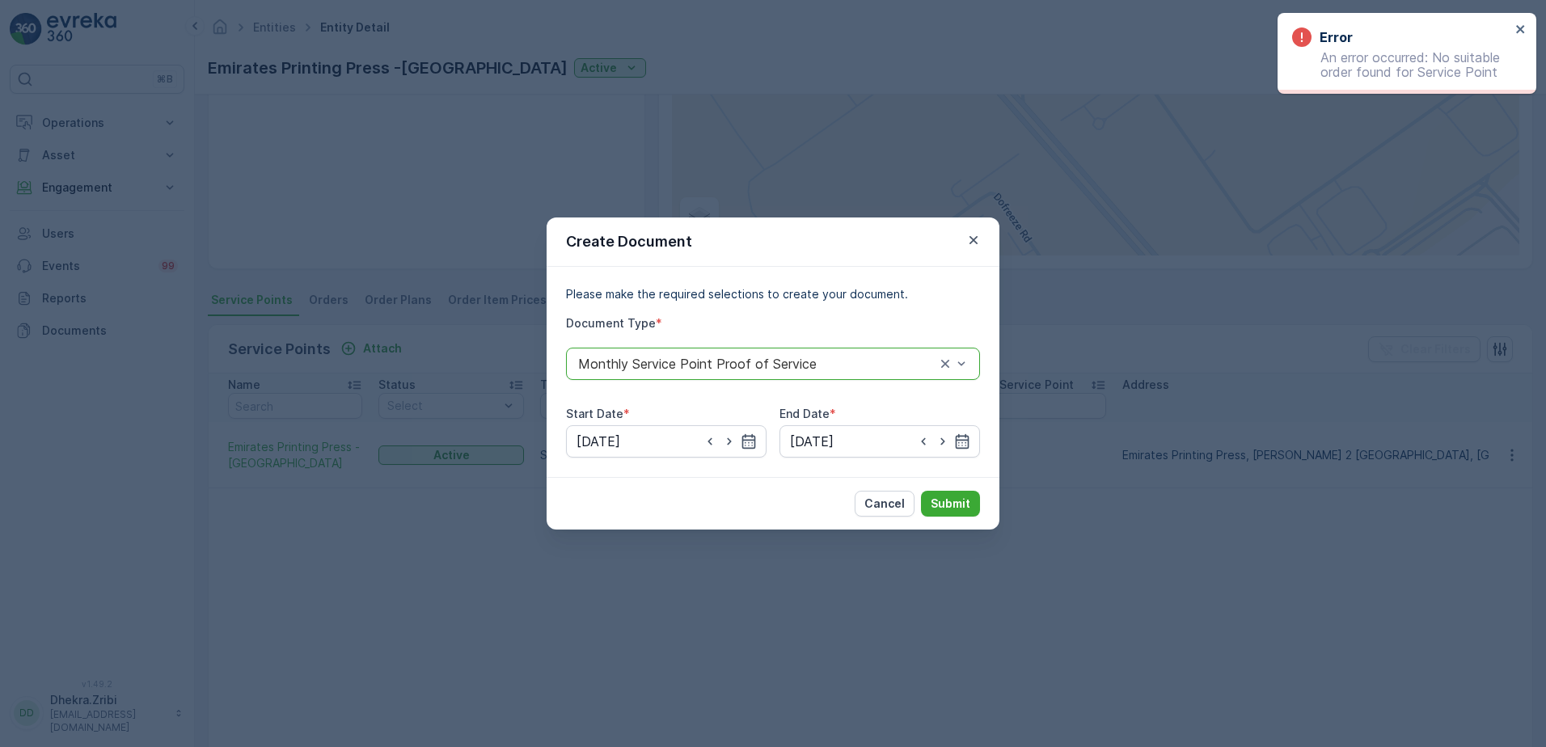
click at [1015, 182] on div "Create Document Please make the required selections to create your document. Do…" at bounding box center [773, 373] width 1546 height 747
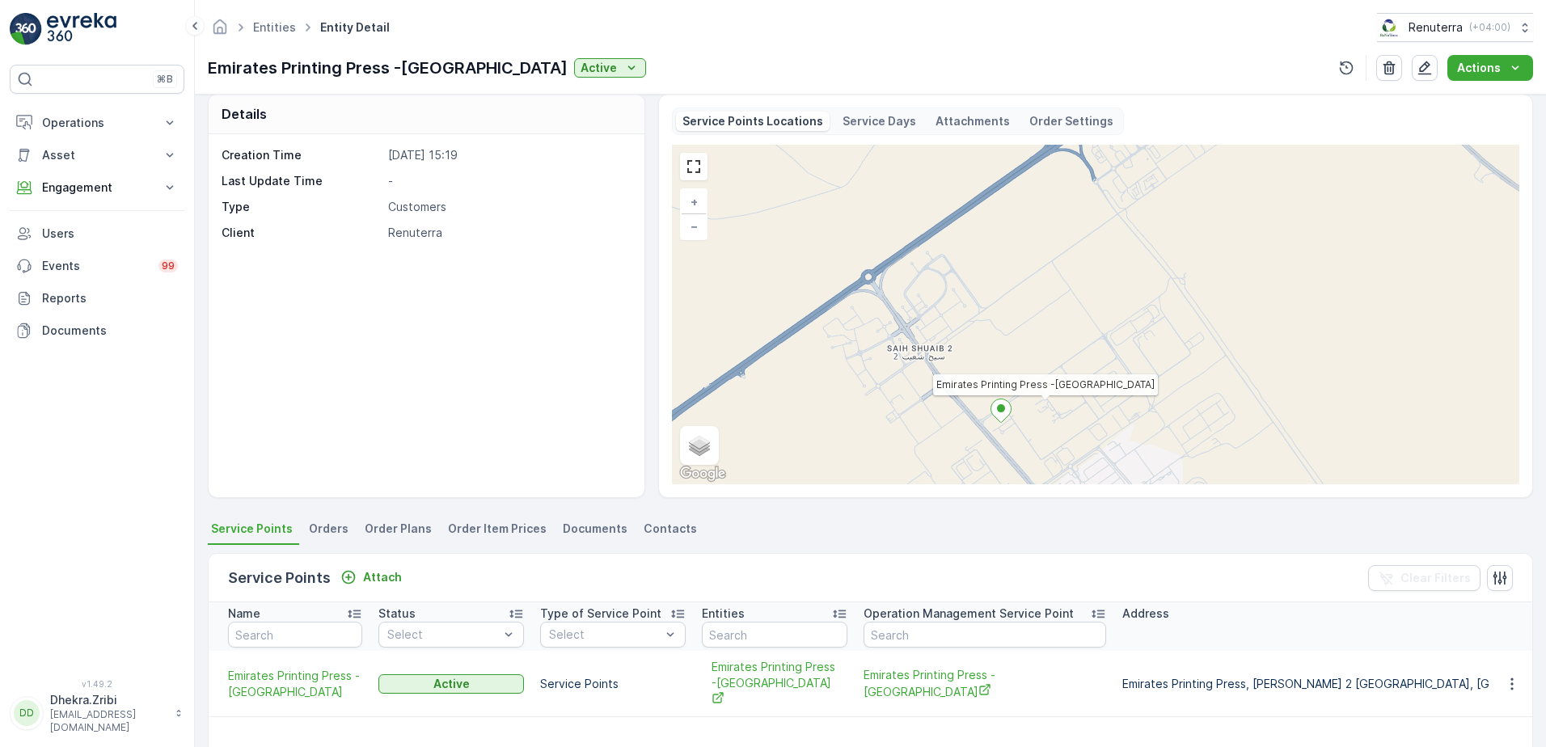
scroll to position [0, 0]
